Goal: Information Seeking & Learning: Find specific page/section

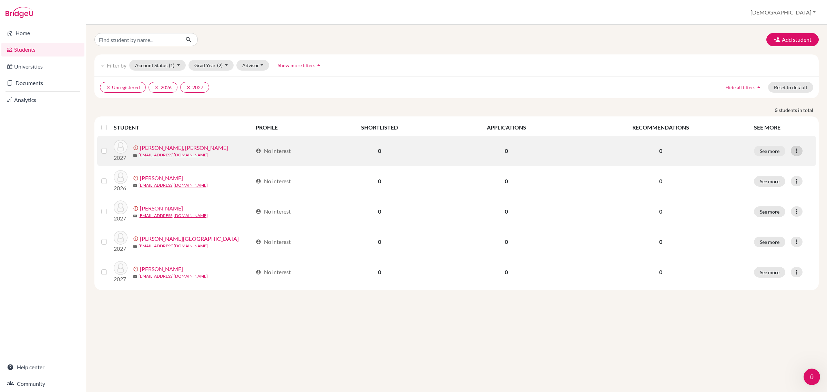
click at [800, 152] on icon at bounding box center [796, 150] width 7 height 7
click at [766, 164] on button "Edit student" at bounding box center [771, 165] width 62 height 11
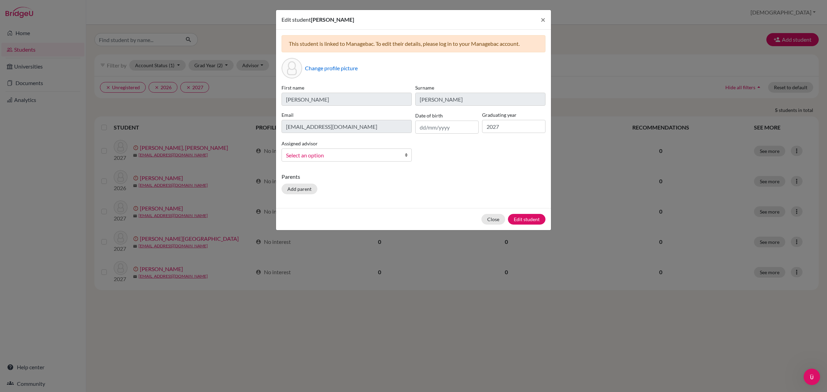
click at [314, 153] on span "Select an option" at bounding box center [342, 155] width 112 height 9
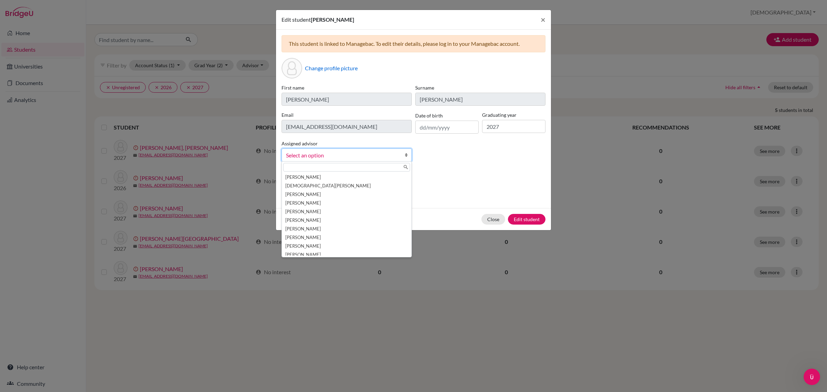
click at [383, 84] on label "First name" at bounding box center [346, 87] width 130 height 7
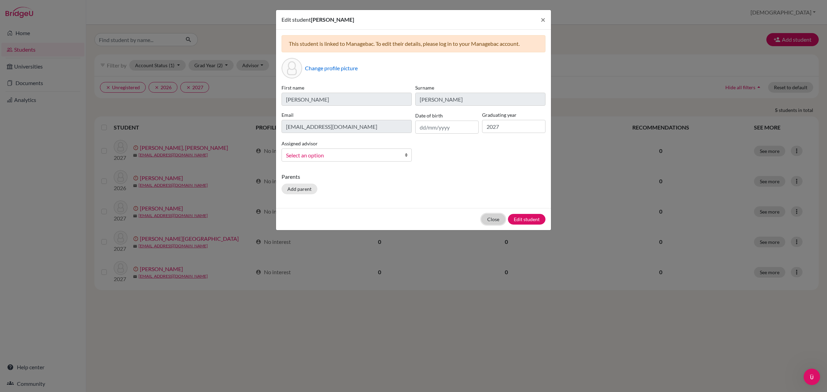
click at [498, 221] on button "Close" at bounding box center [493, 219] width 24 height 11
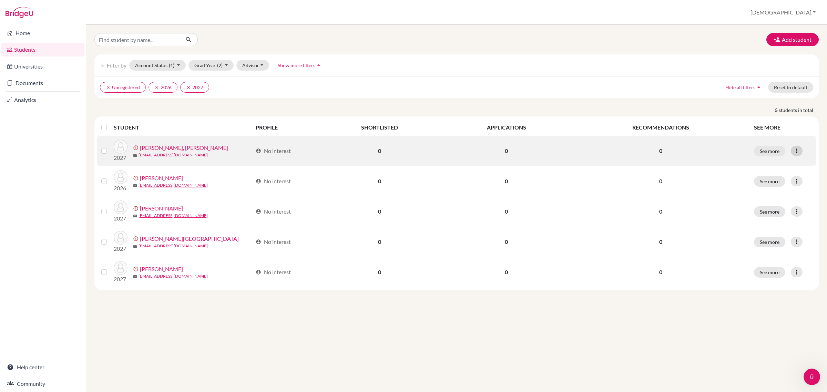
click at [795, 151] on icon at bounding box center [796, 150] width 7 height 7
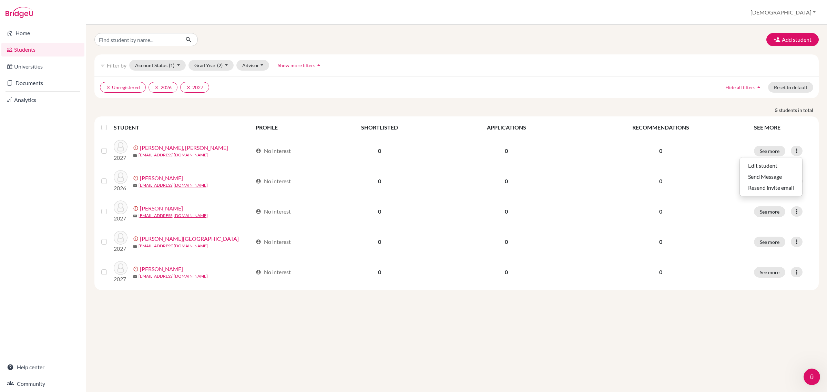
click at [467, 334] on div "Add student filter_list Filter by Account Status (1) Active accounts Archived a…" at bounding box center [456, 208] width 741 height 367
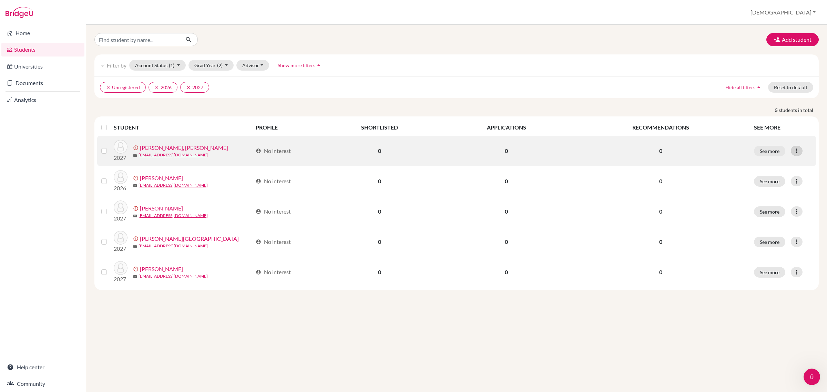
click at [798, 151] on icon at bounding box center [796, 150] width 7 height 7
click at [755, 189] on button "Resend invite email" at bounding box center [771, 187] width 62 height 11
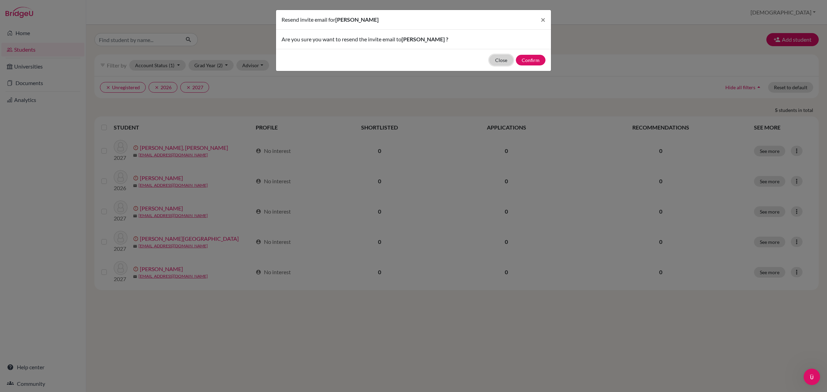
click at [501, 58] on button "Close" at bounding box center [501, 60] width 24 height 11
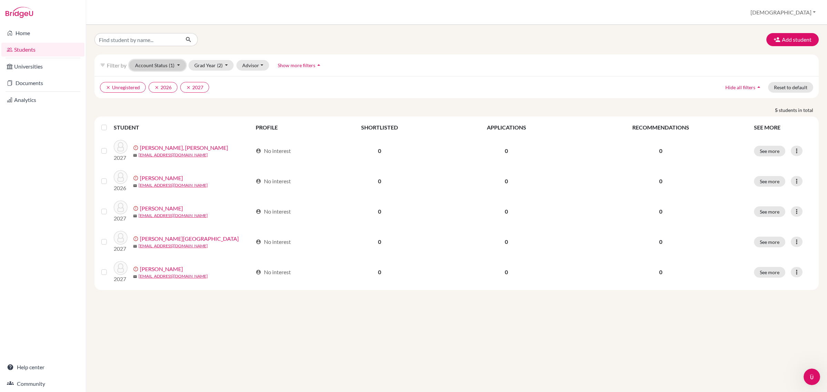
click at [179, 65] on button "Account Status (1)" at bounding box center [157, 65] width 57 height 11
click at [155, 64] on button "Account Status (1)" at bounding box center [157, 65] width 57 height 11
click at [155, 77] on span "Active accounts" at bounding box center [157, 80] width 38 height 8
click at [242, 85] on icon "clear" at bounding box center [243, 87] width 5 height 5
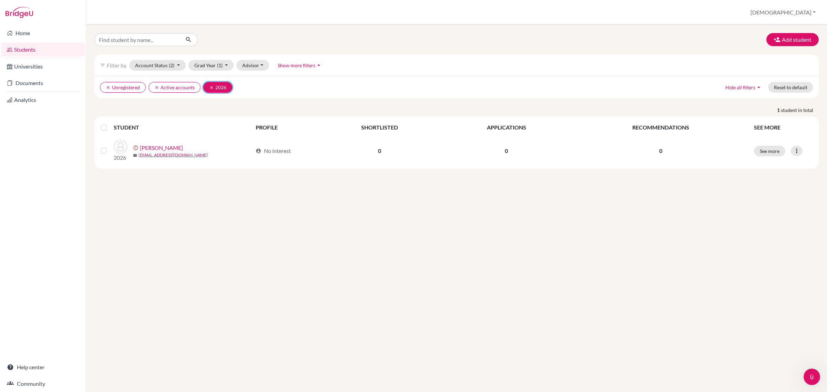
click at [211, 85] on icon "clear" at bounding box center [211, 87] width 5 height 5
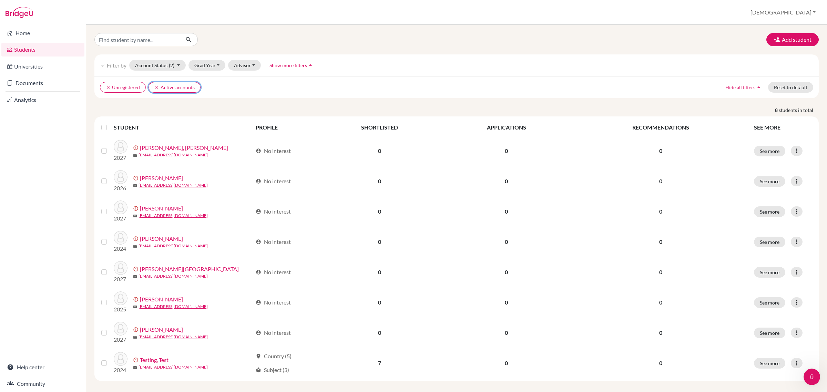
click at [154, 85] on button "clear Active accounts" at bounding box center [174, 87] width 52 height 11
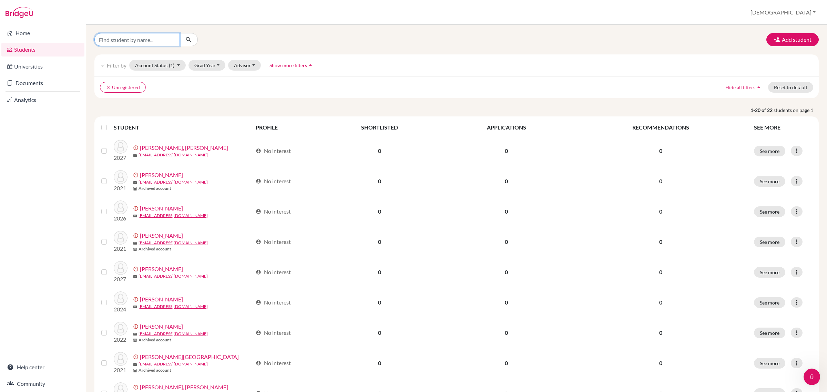
click at [131, 42] on input "Find student by name..." at bounding box center [136, 39] width 85 height 13
type input "afiuni"
click button "submit" at bounding box center [189, 39] width 18 height 13
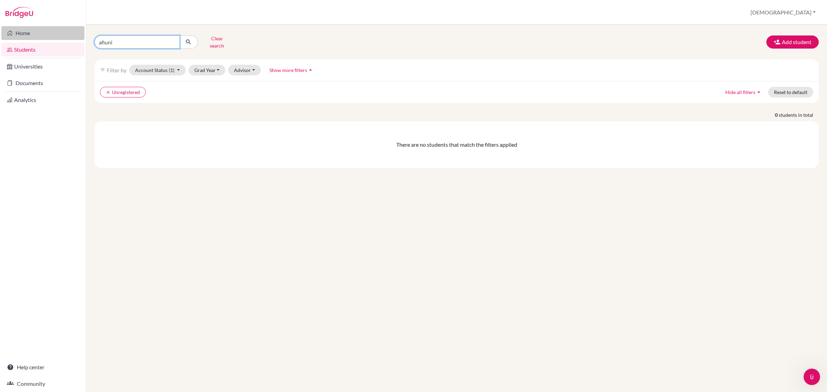
drag, startPoint x: 142, startPoint y: 34, endPoint x: 131, endPoint y: 76, distance: 43.4
click at [54, 35] on div "Home Students Universities Documents Analytics Help center Community Students o…" at bounding box center [413, 196] width 827 height 392
type input "[PERSON_NAME]"
click button "submit" at bounding box center [189, 41] width 18 height 13
click at [740, 89] on span "Hide all filters" at bounding box center [740, 92] width 30 height 6
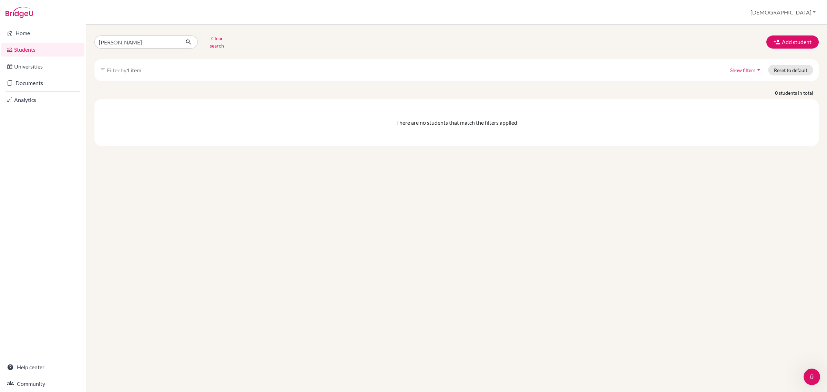
click at [744, 67] on span "Show filters" at bounding box center [742, 70] width 25 height 6
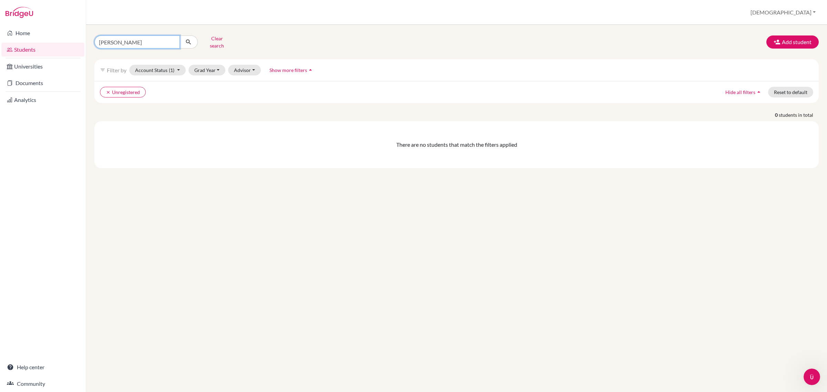
drag, startPoint x: 117, startPoint y: 42, endPoint x: 73, endPoint y: 42, distance: 44.1
click at [73, 42] on div "Home Students Universities Documents Analytics Help center Community Students o…" at bounding box center [413, 196] width 827 height 392
click at [213, 37] on button "Clear search" at bounding box center [217, 42] width 38 height 18
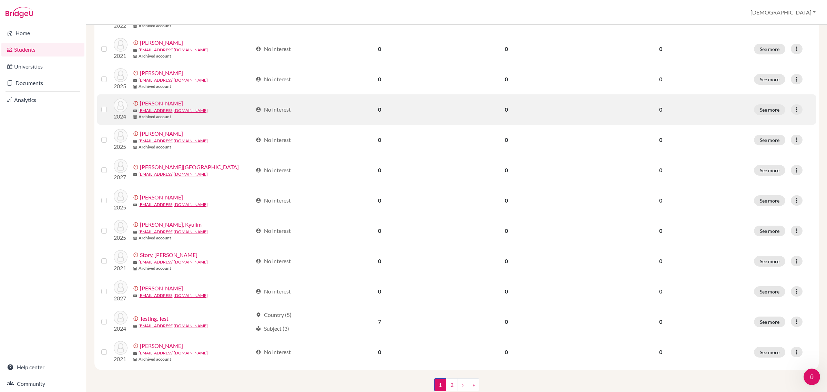
scroll to position [388, 0]
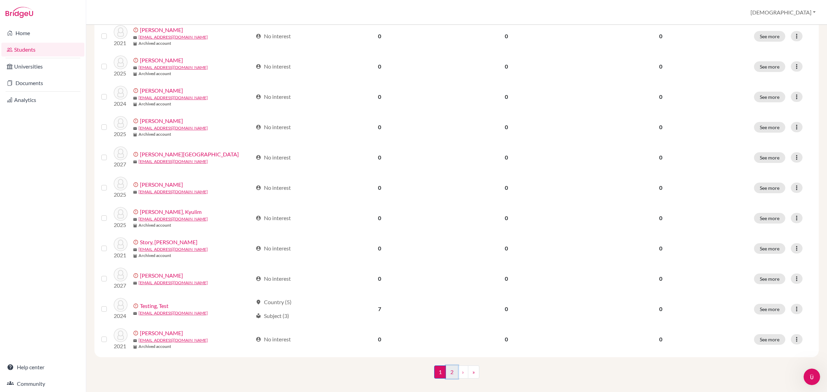
click at [448, 370] on link "2" at bounding box center [452, 372] width 12 height 13
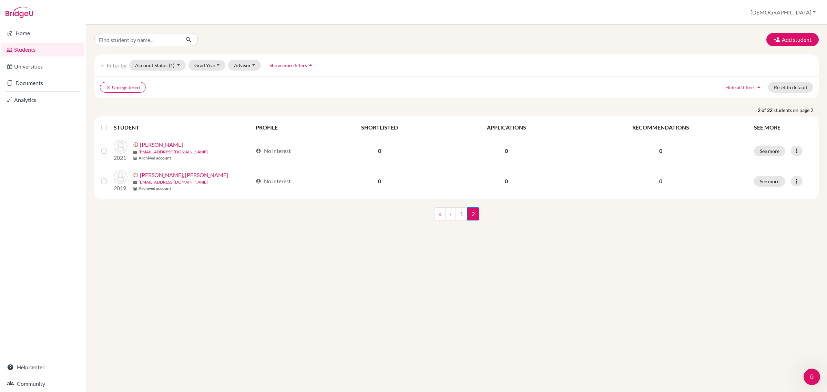
click at [11, 49] on icon at bounding box center [10, 49] width 6 height 8
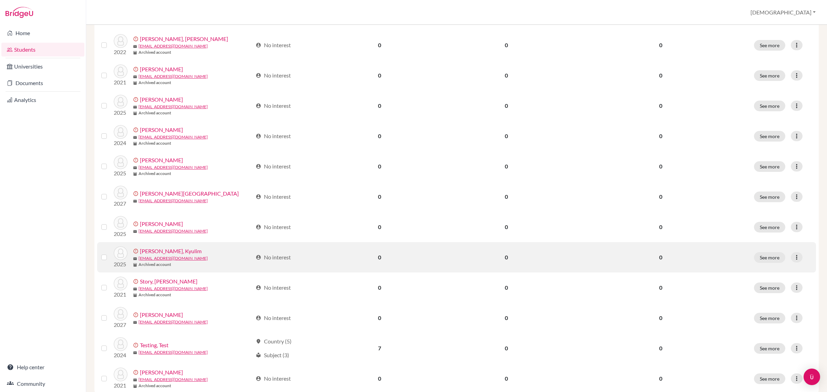
scroll to position [396, 0]
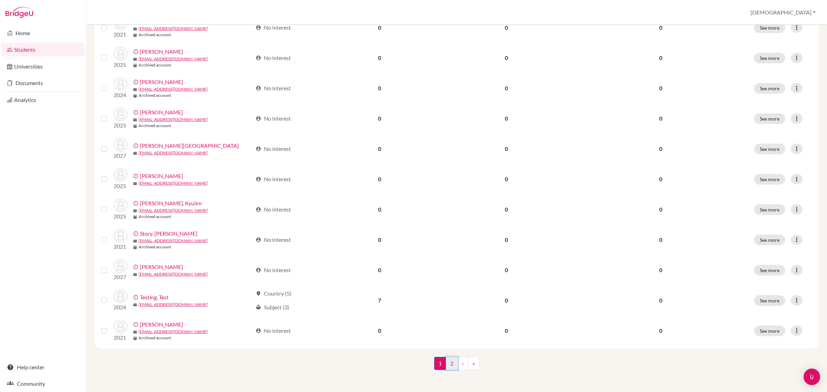
click at [450, 360] on link "2" at bounding box center [452, 363] width 12 height 13
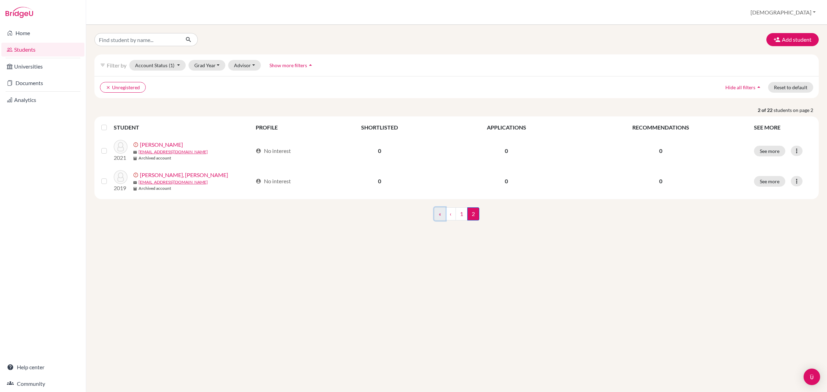
click at [436, 217] on link "«" at bounding box center [439, 213] width 11 height 13
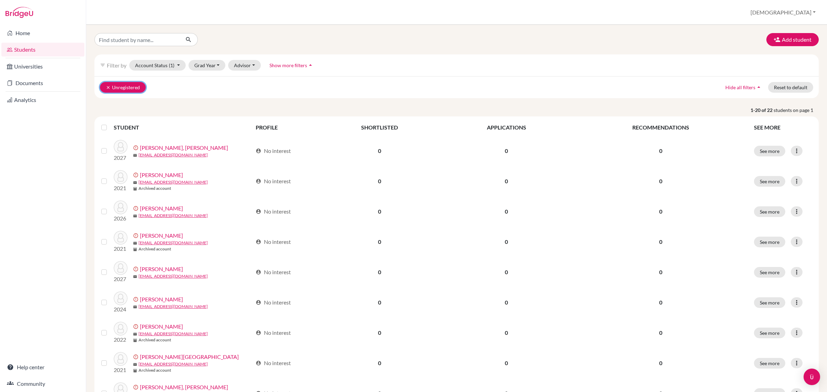
click at [108, 89] on icon "clear" at bounding box center [108, 87] width 5 height 5
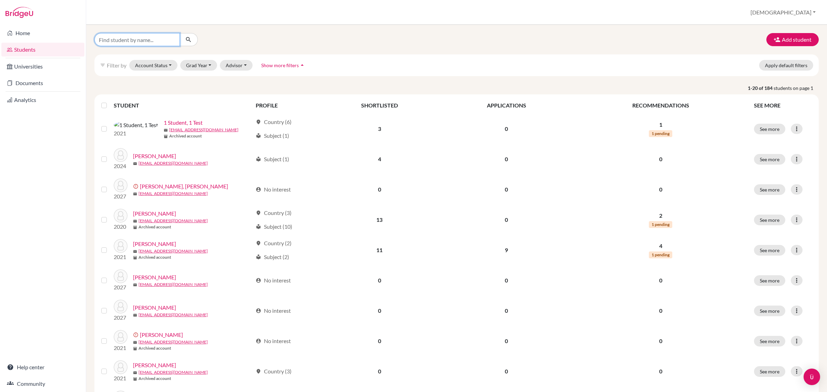
click at [119, 40] on input "Find student by name..." at bounding box center [136, 39] width 85 height 13
type input "j"
type input "afiuni"
click button "submit" at bounding box center [189, 39] width 18 height 13
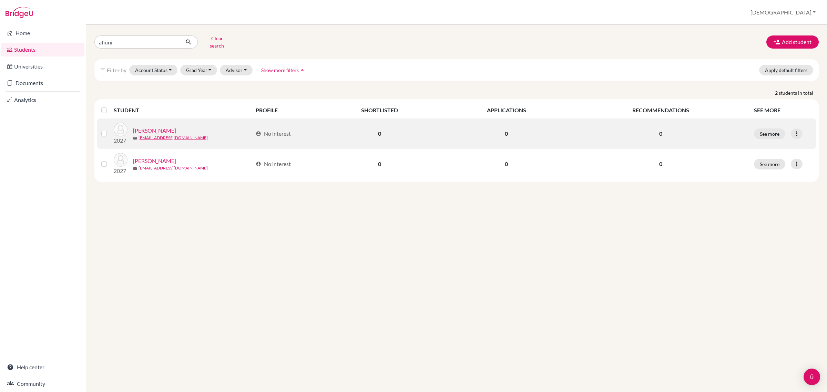
drag, startPoint x: 265, startPoint y: 130, endPoint x: 291, endPoint y: 135, distance: 27.1
click at [293, 130] on div "account_circle No interest" at bounding box center [285, 134] width 58 height 8
click at [801, 131] on div at bounding box center [797, 134] width 12 height 10
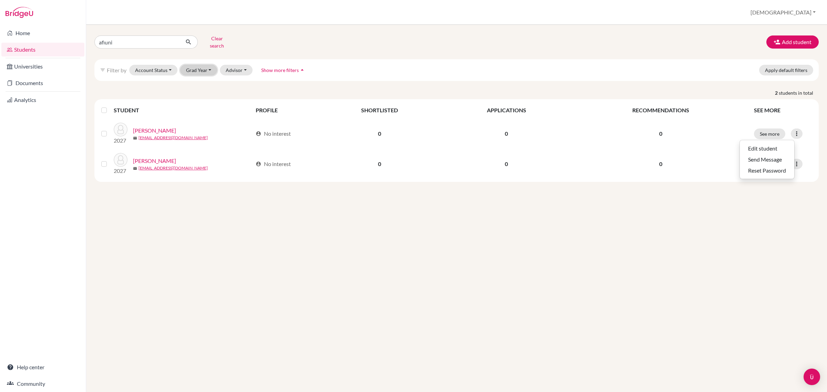
click at [206, 65] on button "Grad Year" at bounding box center [198, 70] width 37 height 11
click at [204, 81] on div "2027" at bounding box center [201, 85] width 24 height 8
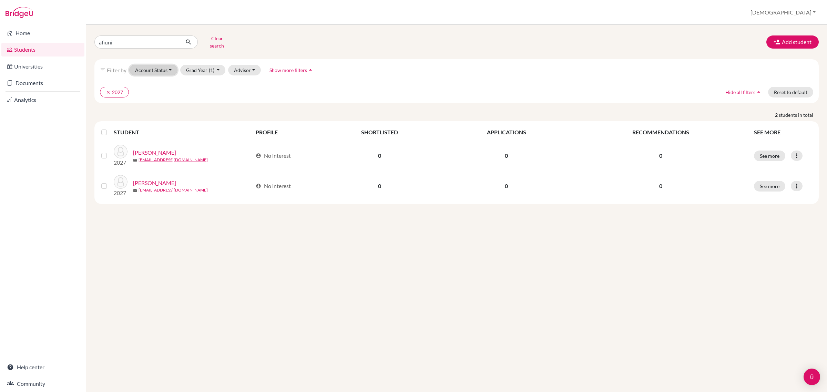
click at [164, 68] on button "Account Status" at bounding box center [153, 70] width 48 height 11
click at [318, 50] on div "afiuni Clear search Add student filter_list Filter by Account Status Active acc…" at bounding box center [456, 118] width 724 height 171
click at [292, 67] on span "Show more filters" at bounding box center [288, 70] width 38 height 6
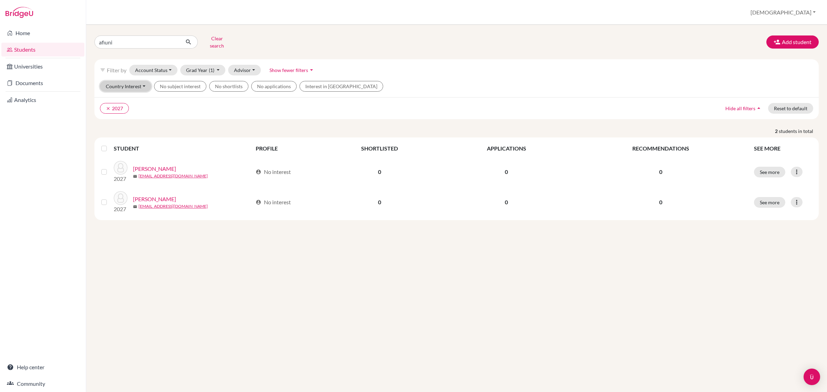
click at [143, 81] on button "Country Interest" at bounding box center [125, 86] width 51 height 11
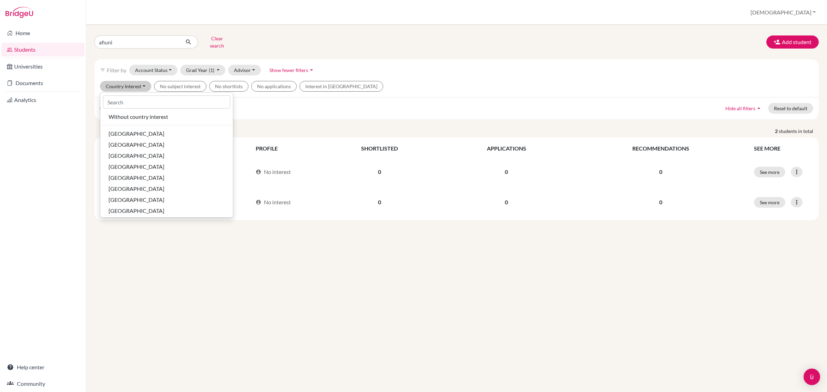
click at [412, 75] on div "filter_list Filter by Account Status Active accounts Archived accounts Register…" at bounding box center [456, 70] width 724 height 22
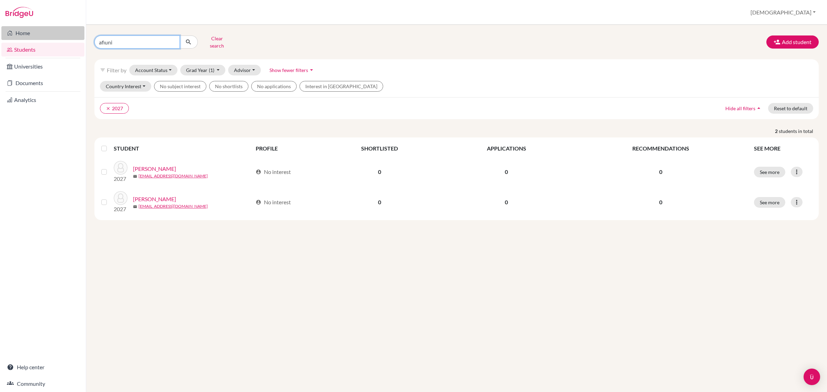
drag, startPoint x: 121, startPoint y: 39, endPoint x: 53, endPoint y: 39, distance: 67.9
click at [53, 39] on div "Home Students Universities Documents Analytics Help center Community Students o…" at bounding box center [413, 196] width 827 height 392
click at [151, 38] on input "Find student by name..." at bounding box center [136, 41] width 85 height 13
click at [141, 38] on input "Find student by name..." at bounding box center [136, 41] width 85 height 13
click at [188, 39] on icon "submit" at bounding box center [188, 42] width 7 height 7
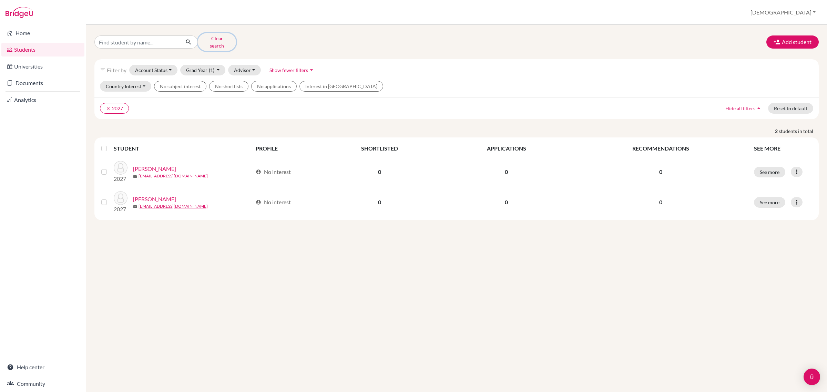
click at [212, 40] on button "Clear search" at bounding box center [217, 42] width 38 height 18
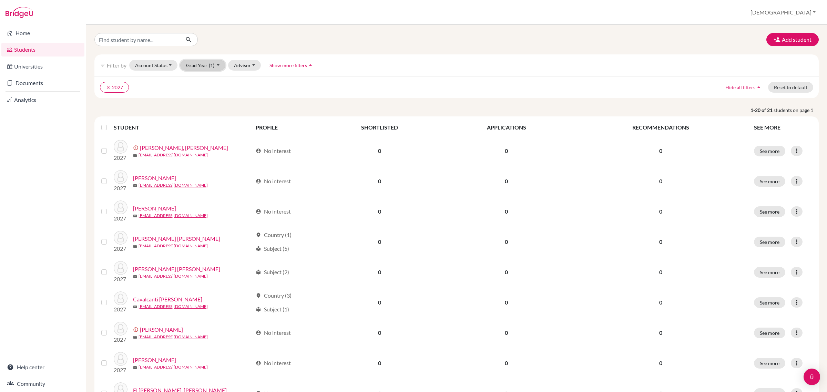
click at [210, 64] on span "(1)" at bounding box center [212, 65] width 6 height 6
click at [206, 77] on icon "done" at bounding box center [209, 79] width 7 height 7
